Goal: Communication & Community: Answer question/provide support

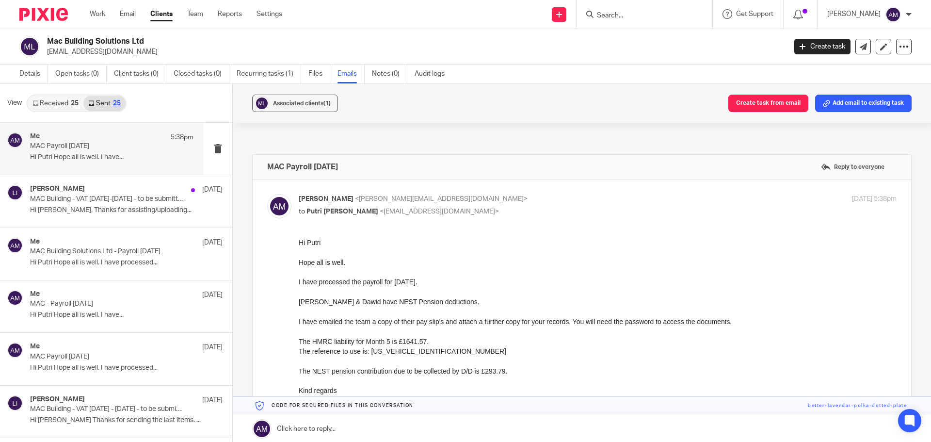
scroll to position [1, 0]
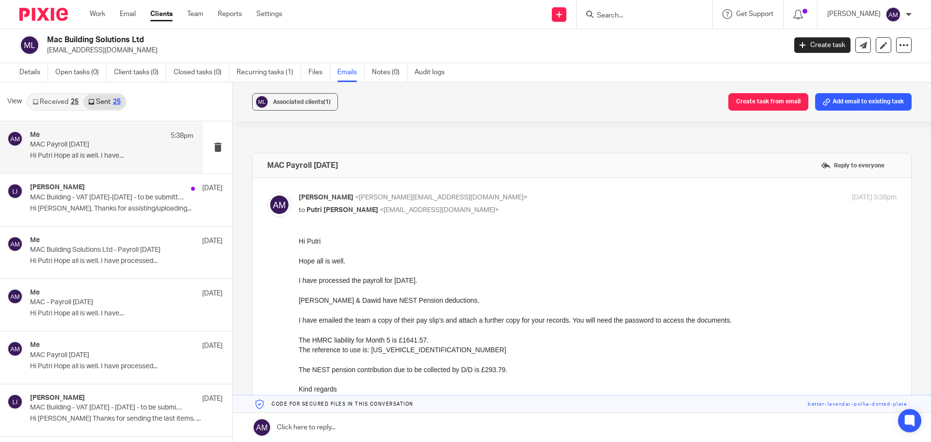
click at [641, 15] on input "Search" at bounding box center [639, 16] width 87 height 9
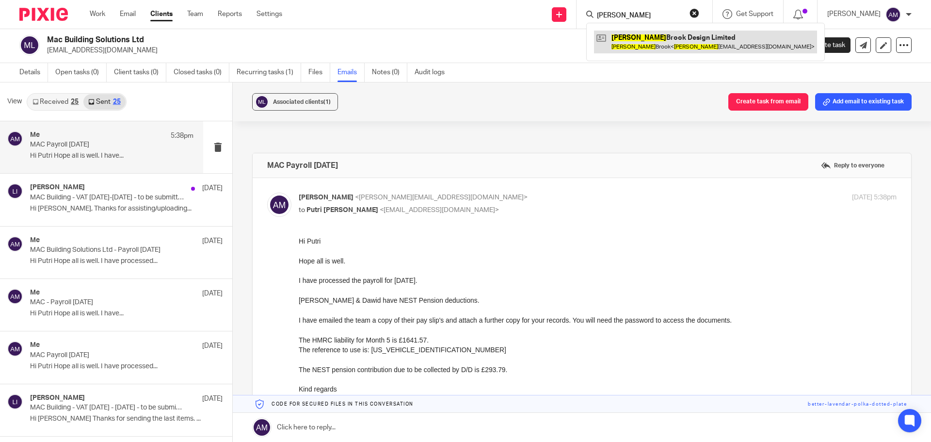
type input "jessica"
click at [681, 37] on link at bounding box center [705, 42] width 223 height 22
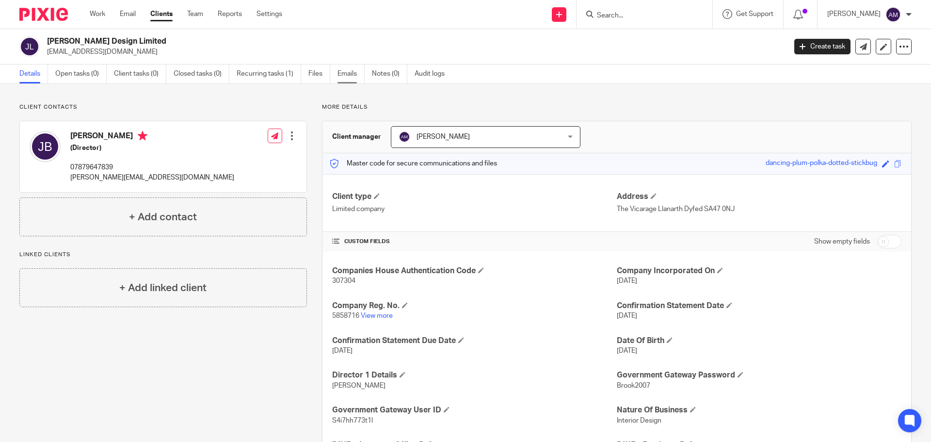
click at [343, 72] on link "Emails" at bounding box center [351, 74] width 27 height 19
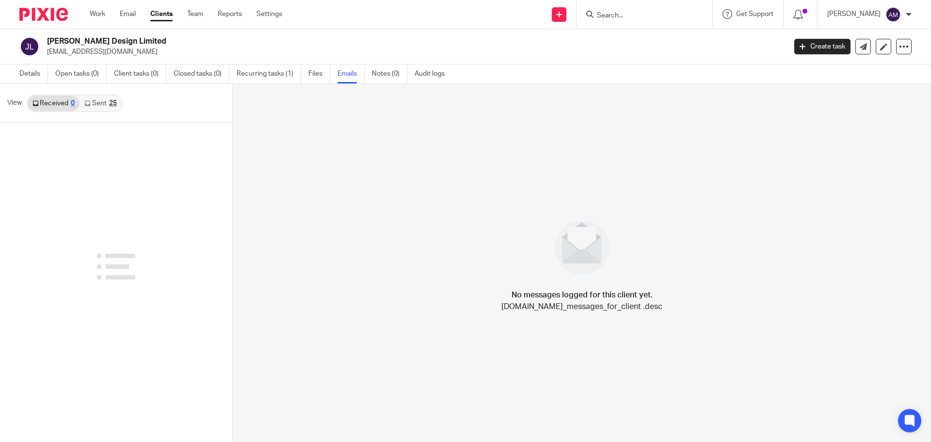
click at [103, 103] on link "Sent 25" at bounding box center [101, 104] width 42 height 16
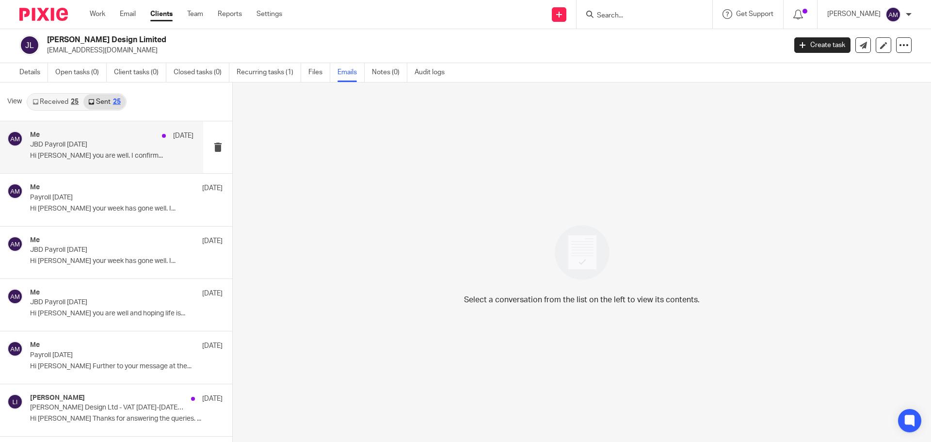
click at [73, 147] on p "JBD Payroll August 2025" at bounding box center [95, 145] width 131 height 8
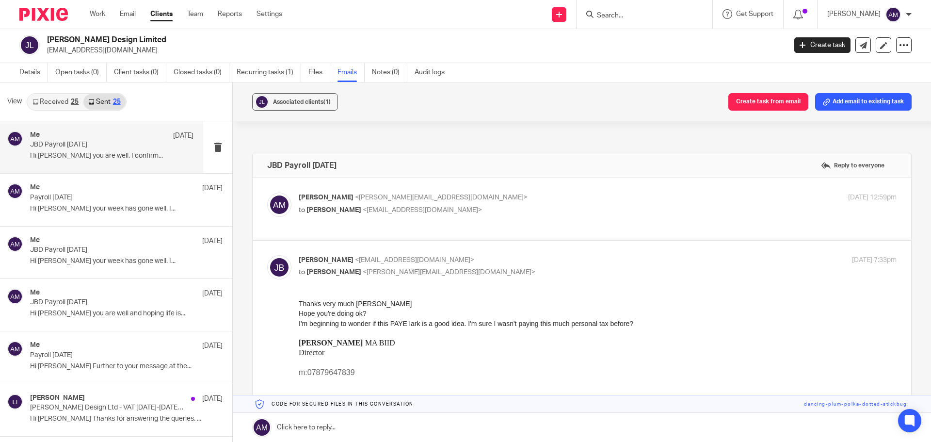
scroll to position [0, 0]
click at [478, 196] on p "Ann Mico <ann@admbusiness.co.uk>" at bounding box center [498, 198] width 399 height 10
checkbox input "true"
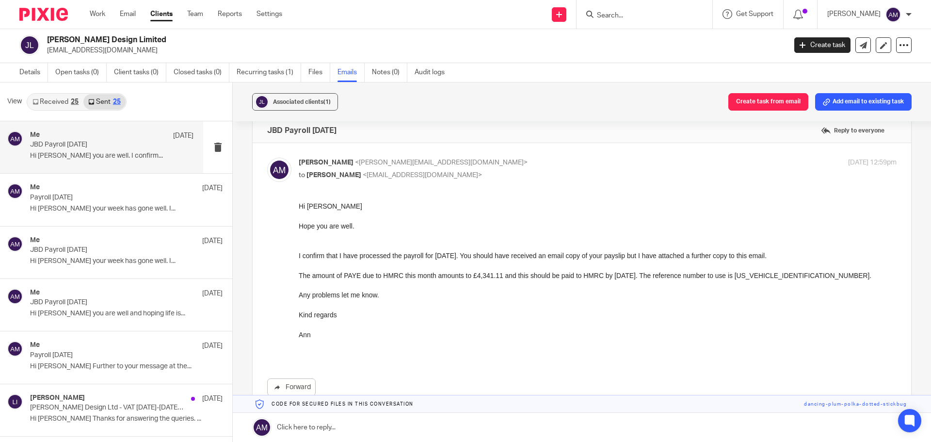
scroll to position [49, 0]
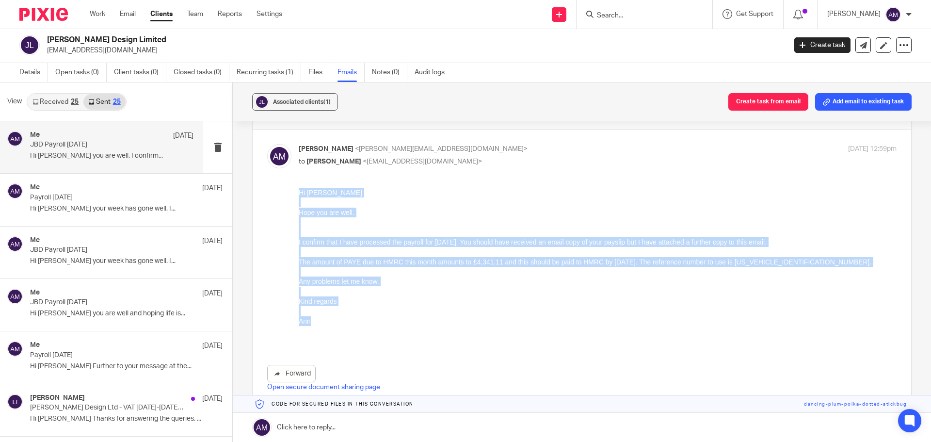
drag, startPoint x: 300, startPoint y: 194, endPoint x: 327, endPoint y: 322, distance: 131.4
click at [327, 322] on div "Hi Jess Hope you are well. I confirm that I have processed the payroll for Augu…" at bounding box center [598, 267] width 598 height 158
copy div "Hi [PERSON_NAME] you are well. I confirm that I have processed the payroll for …"
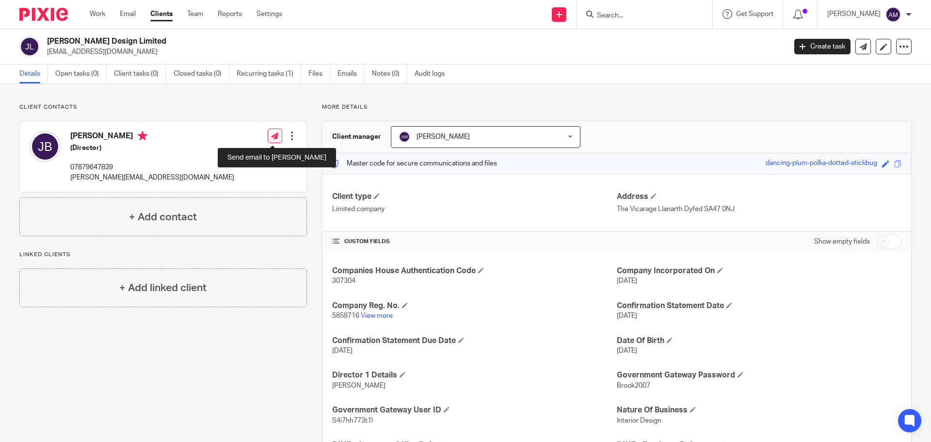
click at [271, 136] on icon at bounding box center [274, 135] width 7 height 7
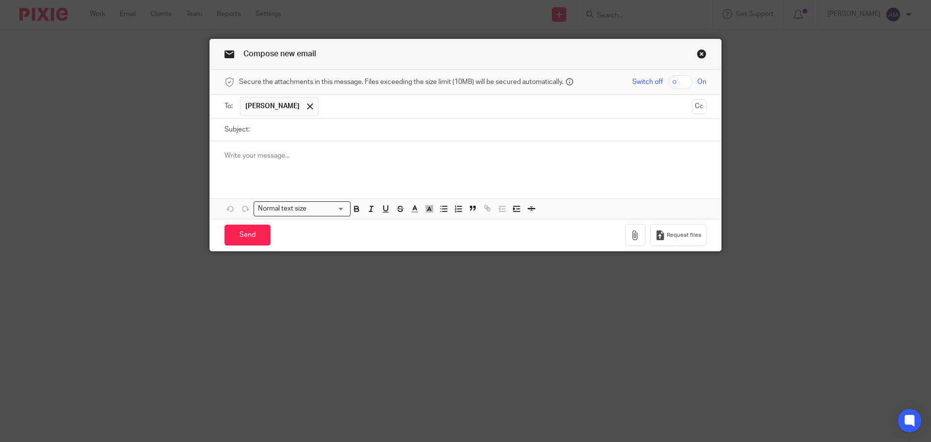
click at [225, 158] on p at bounding box center [466, 156] width 482 height 10
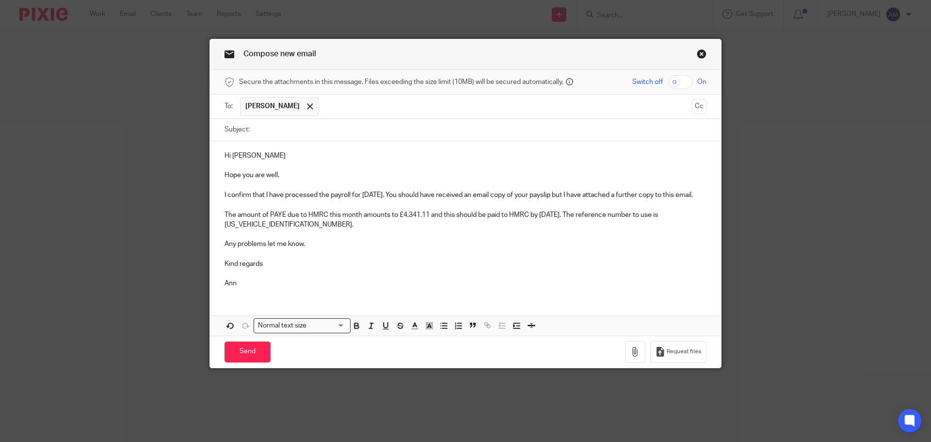
click at [275, 132] on input "Subject:" at bounding box center [481, 130] width 452 height 22
click at [672, 83] on input "checkbox" at bounding box center [680, 82] width 25 height 14
checkbox input "true"
click at [286, 130] on input "Subject:" at bounding box center [481, 130] width 452 height 22
type input "JBD Payroll September 2025"
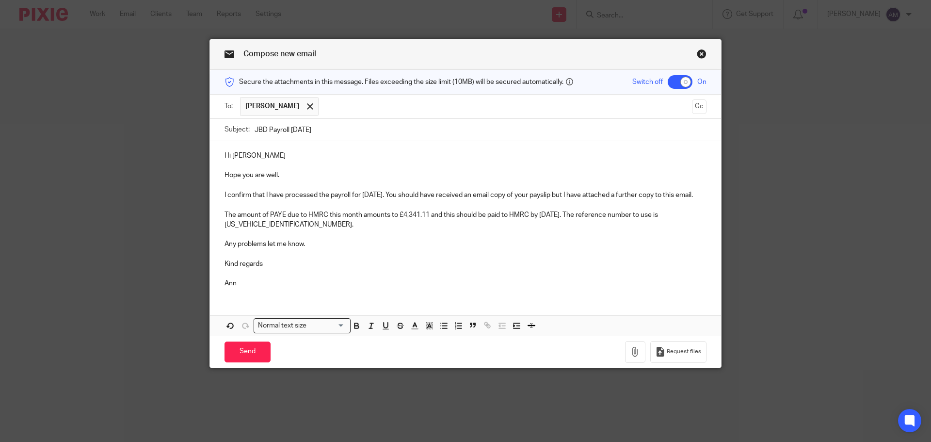
click at [220, 194] on div "Hi Jess Hope you are well. I confirm that I have processed the payroll for Augu…" at bounding box center [465, 218] width 511 height 155
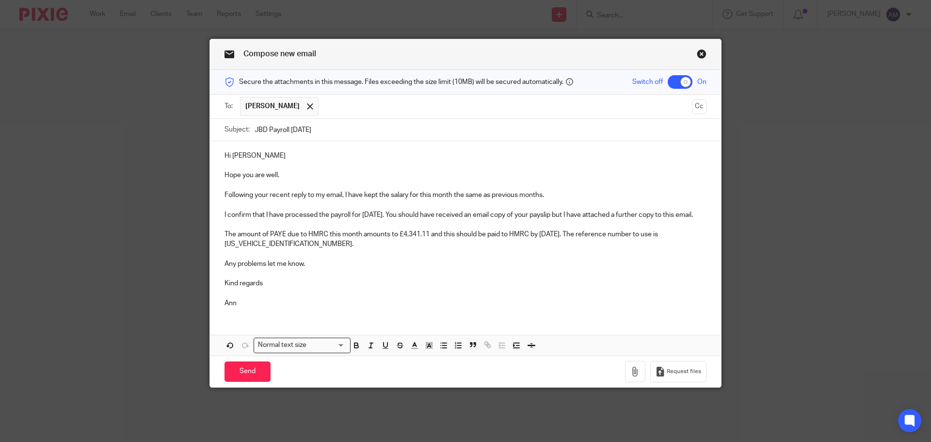
click at [564, 195] on p "Following your recent reply to my email, I have kept the salary for this month …" at bounding box center [466, 190] width 482 height 20
click at [418, 195] on p "Following your recent reply to my email, I have kept the salary for this month …" at bounding box center [466, 190] width 482 height 20
click at [519, 196] on p "Following your recent reply to my email, I have kept the salary for the same as…" at bounding box center [466, 190] width 482 height 20
click at [381, 214] on p "I confirm that I have processed the payroll for August 2025. You should have re…" at bounding box center [466, 215] width 482 height 10
click at [587, 242] on p "The amount of PAYE due to HMRC this month amounts to £4,341.11 and this should …" at bounding box center [466, 239] width 482 height 20
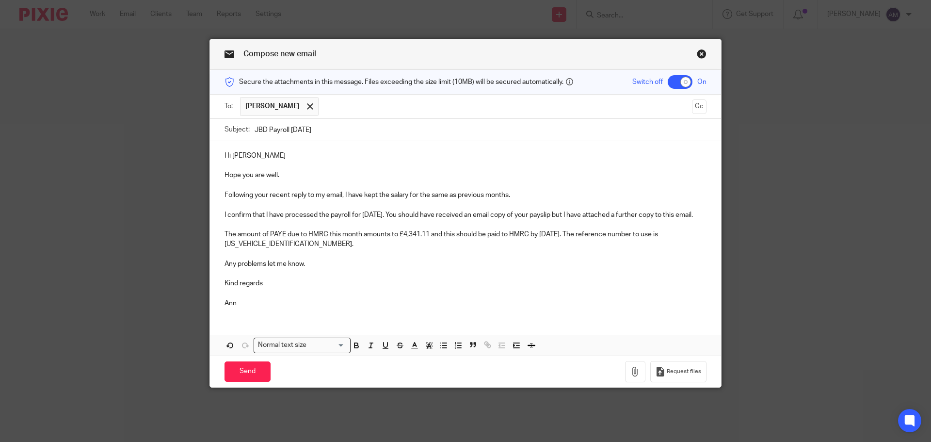
click at [288, 249] on p "The amount of PAYE due to HMRC this month amounts to £4,341.11 and this should …" at bounding box center [466, 239] width 482 height 20
click at [632, 376] on icon "button" at bounding box center [636, 372] width 10 height 10
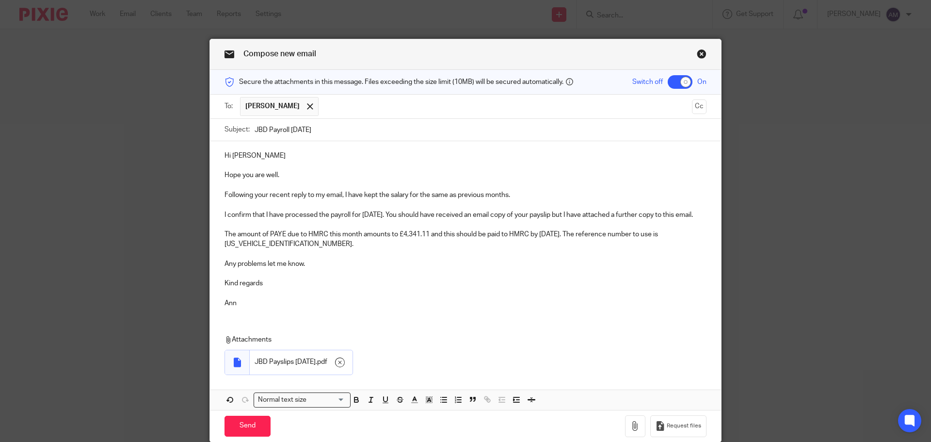
click at [339, 196] on p "Following your recent reply to my email, I have kept the salary for the same as…" at bounding box center [466, 190] width 482 height 20
click at [323, 195] on p "Following your recent reply to my email, I have kept the salary for the same as…" at bounding box center [466, 190] width 482 height 20
click at [353, 198] on p "Following your recent reply to my last email, I have kept the salary for the sa…" at bounding box center [466, 190] width 482 height 20
click at [493, 194] on p "Following your recent reply to my last email regarding payroll levels, I have k…" at bounding box center [466, 190] width 482 height 20
click at [245, 434] on input "Send" at bounding box center [248, 426] width 46 height 21
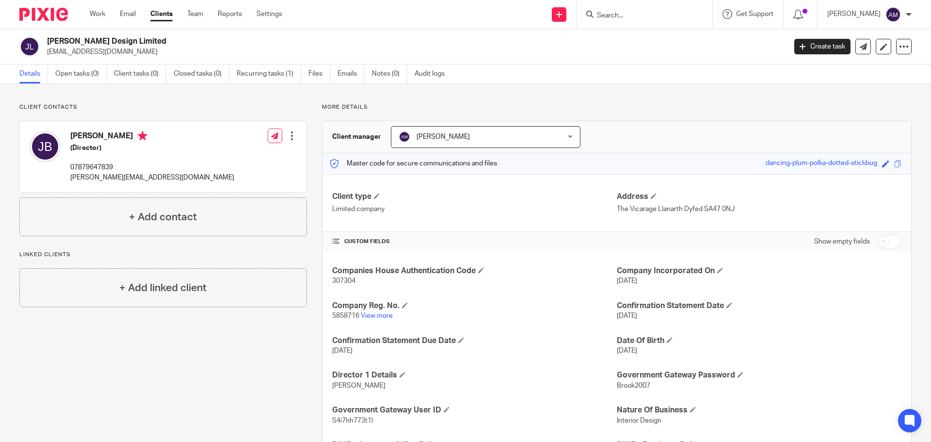
click at [646, 16] on input "Search" at bounding box center [639, 16] width 87 height 9
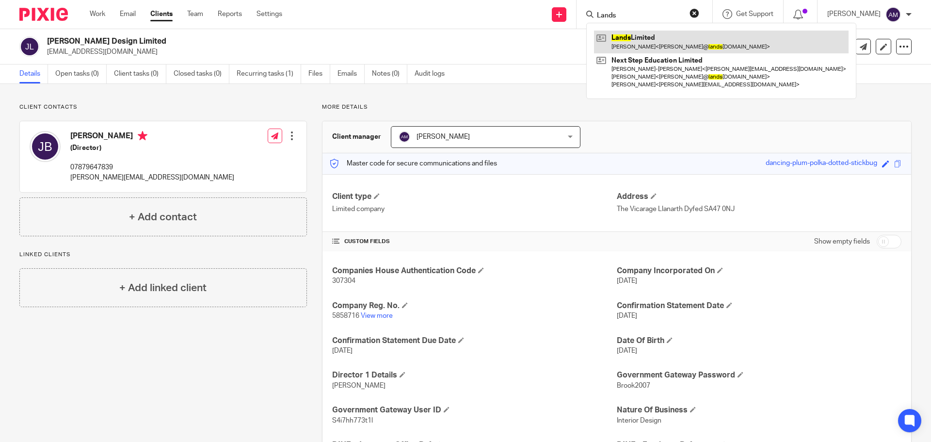
type input "Lands"
click at [656, 44] on link at bounding box center [721, 42] width 255 height 22
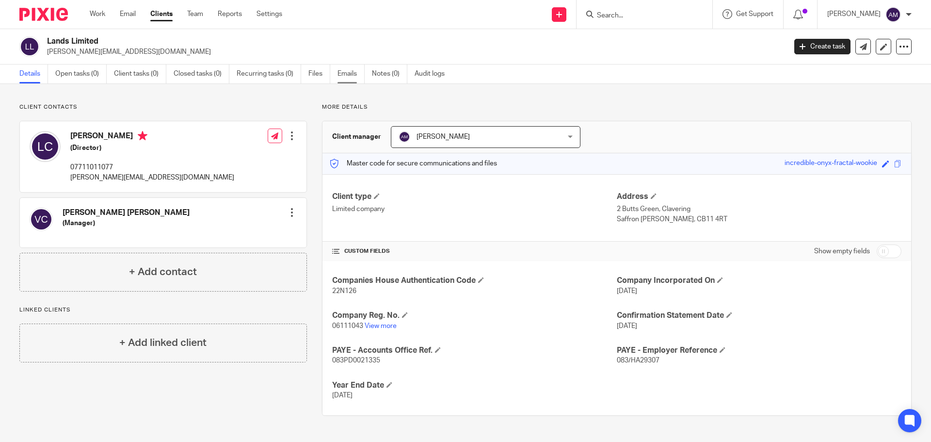
click at [355, 74] on link "Emails" at bounding box center [351, 74] width 27 height 19
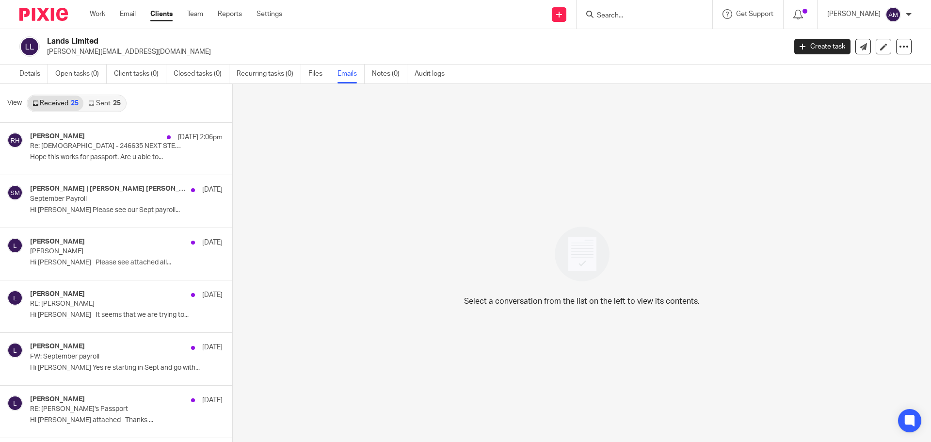
click at [101, 104] on link "Sent 25" at bounding box center [104, 104] width 42 height 16
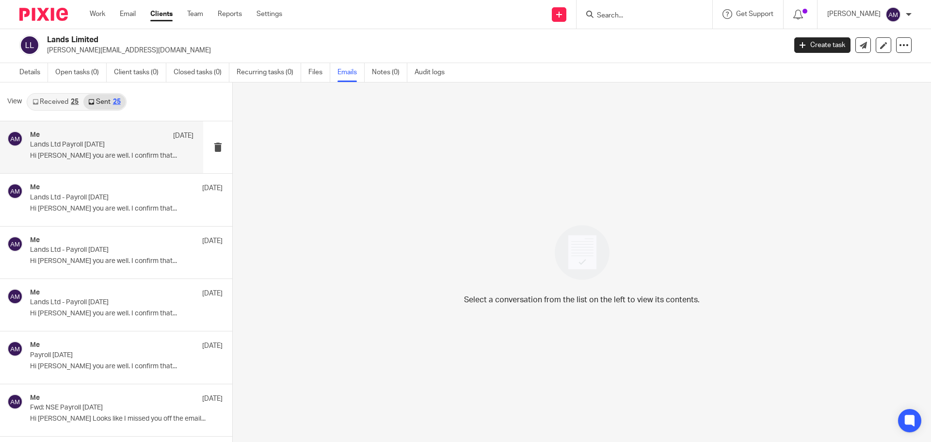
click at [72, 150] on div "Me [DATE] Lands Ltd Payroll [DATE] Hi [PERSON_NAME] you are well. I confirm tha…" at bounding box center [111, 147] width 163 height 32
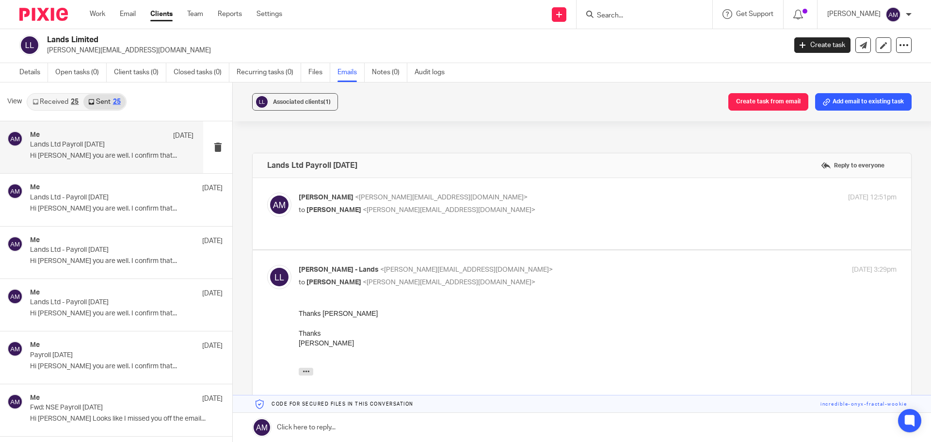
scroll to position [0, 0]
click at [471, 214] on p "to [PERSON_NAME] <[PERSON_NAME][EMAIL_ADDRESS][DOMAIN_NAME]>" at bounding box center [498, 210] width 399 height 10
checkbox input "true"
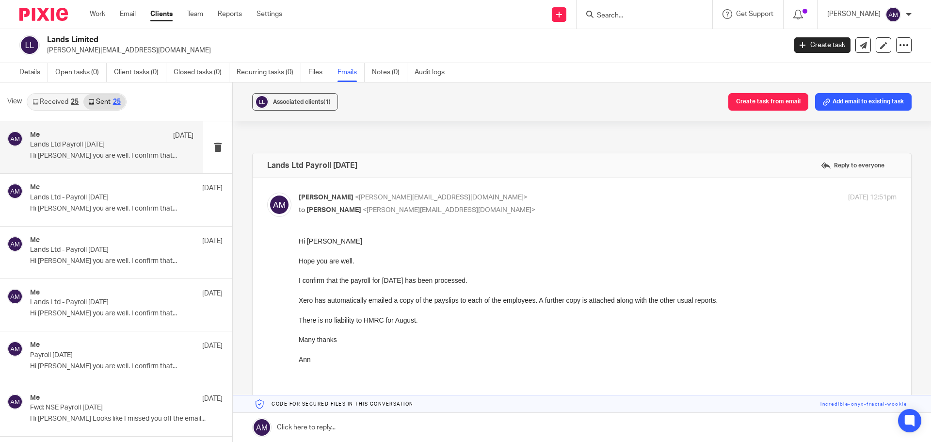
click at [301, 243] on p "Hi [PERSON_NAME]" at bounding box center [598, 241] width 598 height 10
drag, startPoint x: 596, startPoint y: 479, endPoint x: 328, endPoint y: 308, distance: 317.2
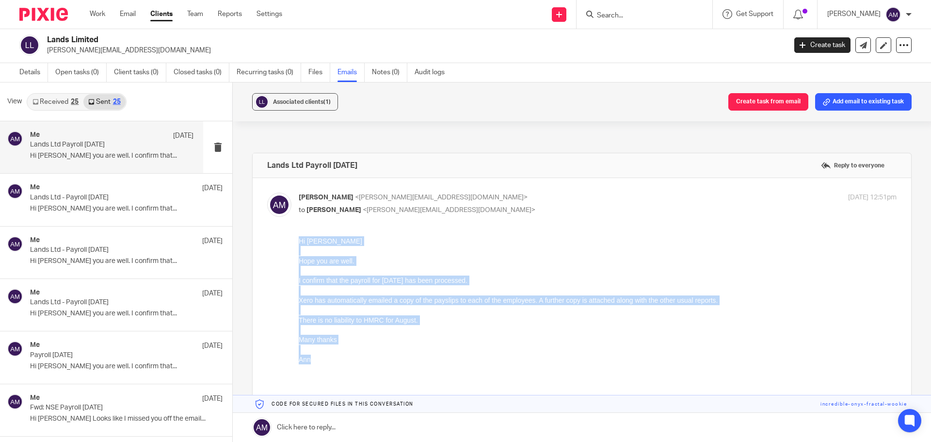
drag, startPoint x: 300, startPoint y: 242, endPoint x: 327, endPoint y: 363, distance: 124.4
click at [327, 362] on div "Hi [PERSON_NAME] you are well. I confirm that the payroll for [DATE] has been p…" at bounding box center [598, 310] width 598 height 148
copy div "Hi [PERSON_NAME] you are well. I confirm that the payroll for [DATE] has been p…"
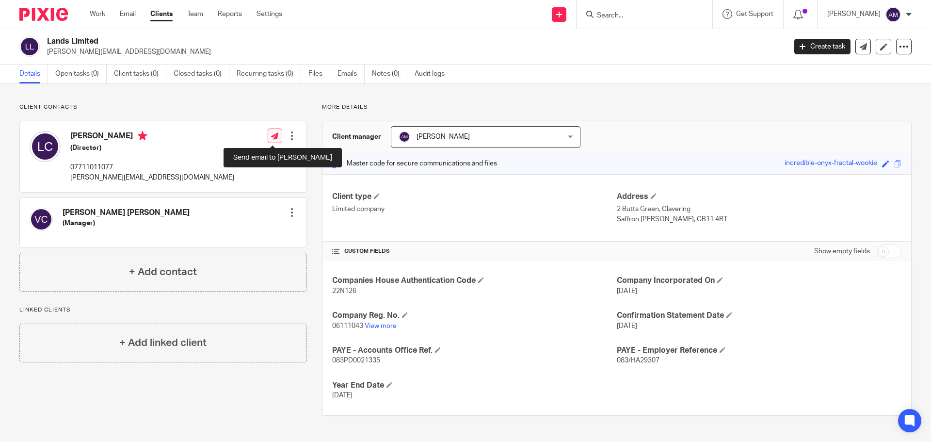
click at [275, 137] on icon at bounding box center [274, 135] width 7 height 7
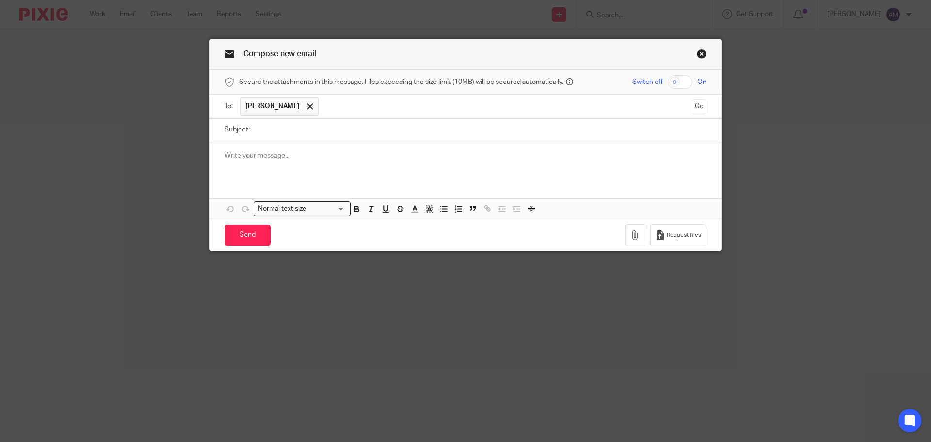
click at [229, 154] on p at bounding box center [466, 156] width 482 height 10
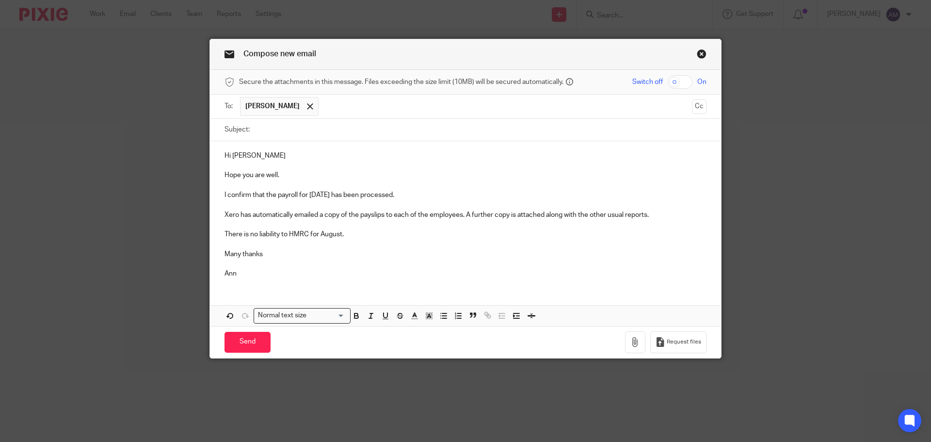
click at [670, 84] on input "checkbox" at bounding box center [680, 82] width 25 height 14
checkbox input "true"
click at [295, 133] on input "Subject:" at bounding box center [481, 130] width 452 height 22
type input "Lands Ltd Payroll [DATE]"
click at [329, 195] on p "I confirm that the payroll for August 2025 has been processed." at bounding box center [466, 195] width 482 height 10
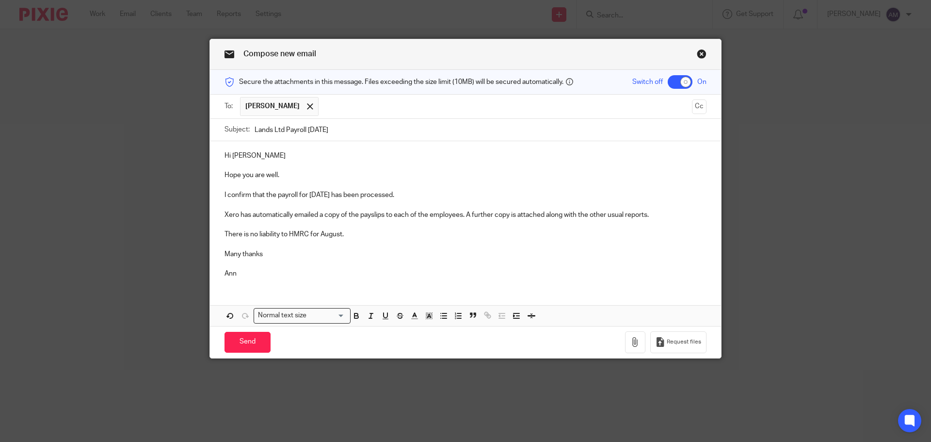
click at [339, 234] on p "There is no liability to HMRC for August." at bounding box center [466, 234] width 482 height 10
click at [441, 195] on p "I confirm that the payroll for September 2025 has been processed." at bounding box center [466, 195] width 482 height 10
click at [293, 175] on p "Hope you are well." at bounding box center [466, 175] width 482 height 10
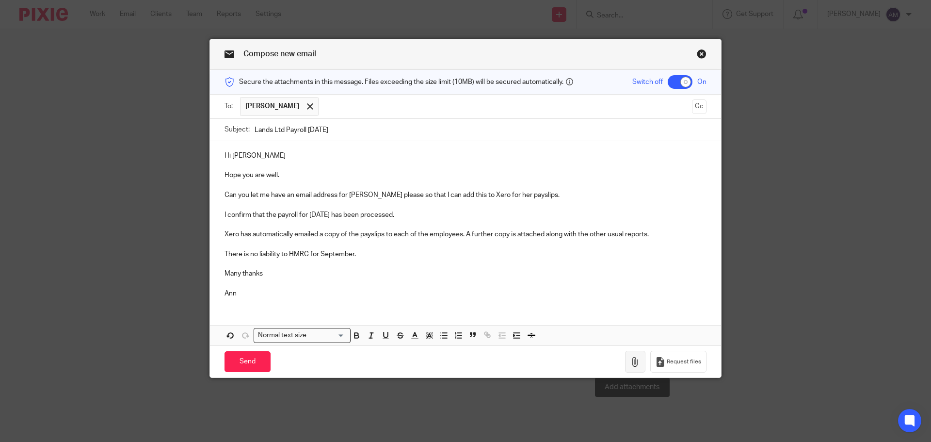
click at [633, 361] on icon "button" at bounding box center [636, 362] width 10 height 10
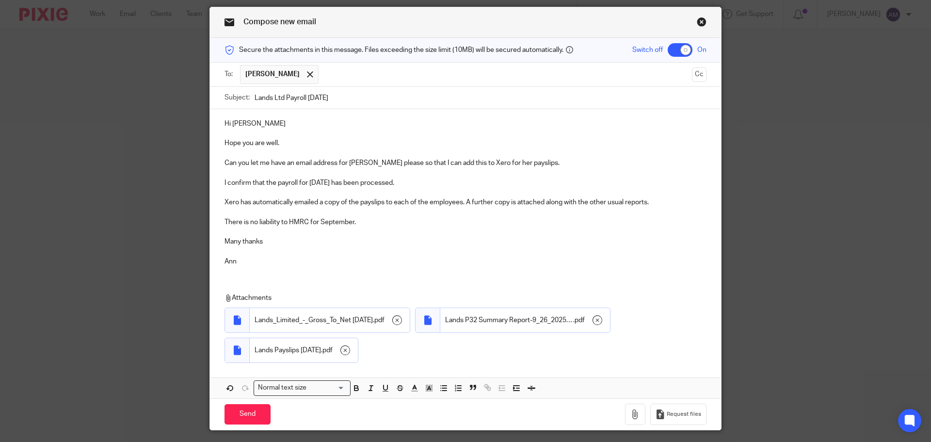
scroll to position [60, 0]
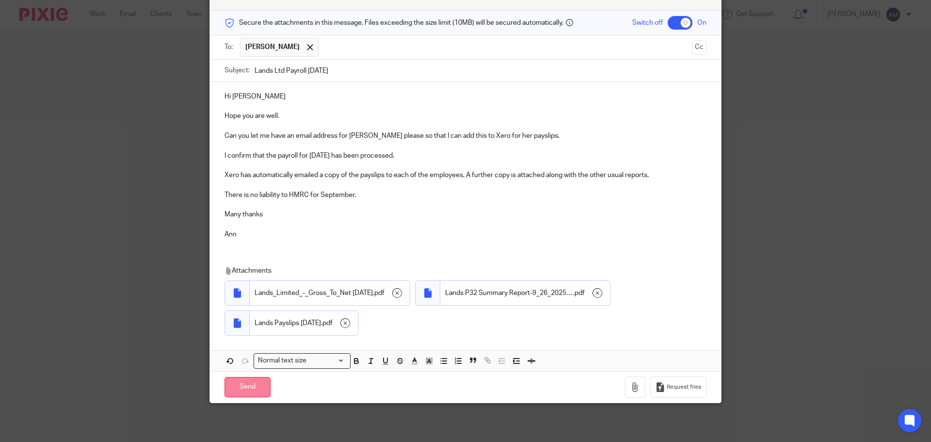
click at [241, 385] on input "Send" at bounding box center [248, 387] width 46 height 21
